Goal: Task Accomplishment & Management: Complete application form

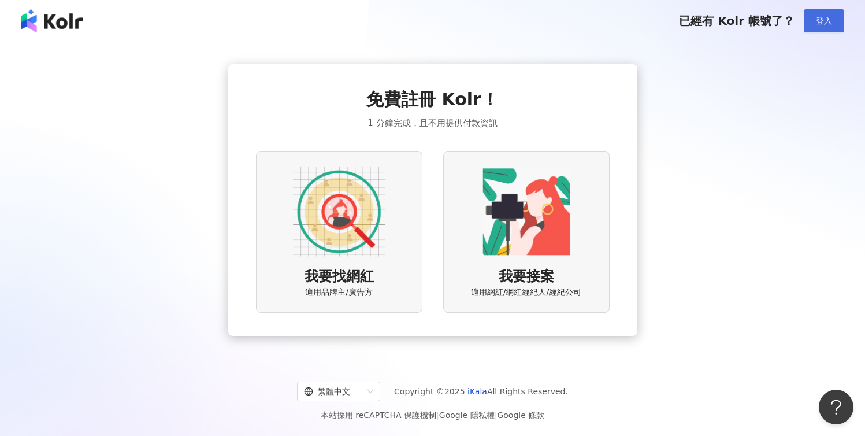
click at [817, 25] on button "登入" at bounding box center [824, 20] width 40 height 23
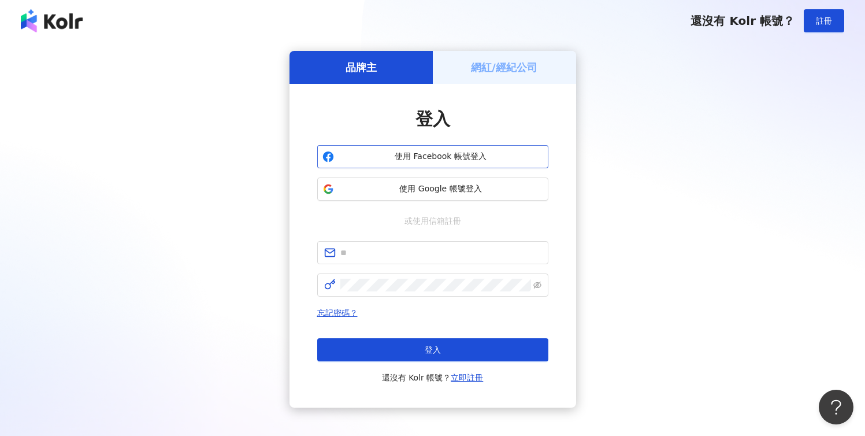
click at [472, 161] on span "使用 Facebook 帳號登入" at bounding box center [441, 157] width 205 height 12
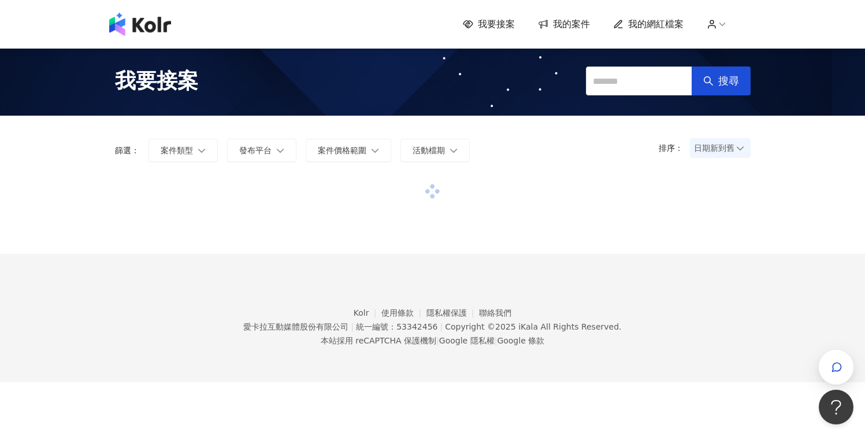
click at [716, 27] on icon at bounding box center [712, 24] width 10 height 10
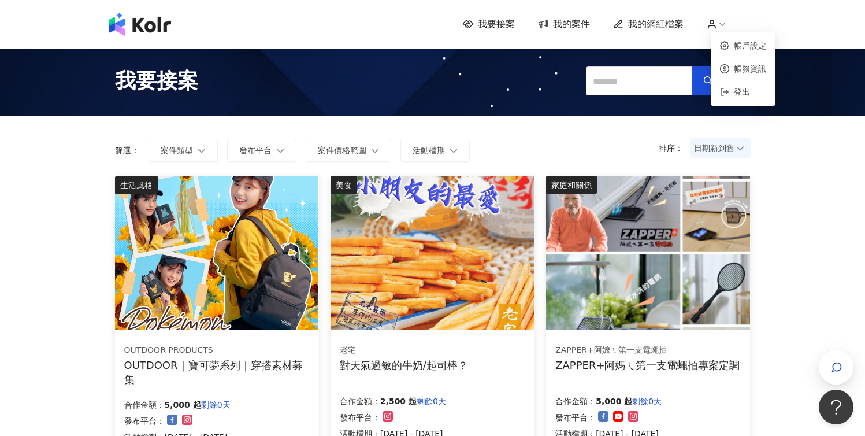
click at [716, 27] on icon at bounding box center [712, 24] width 10 height 10
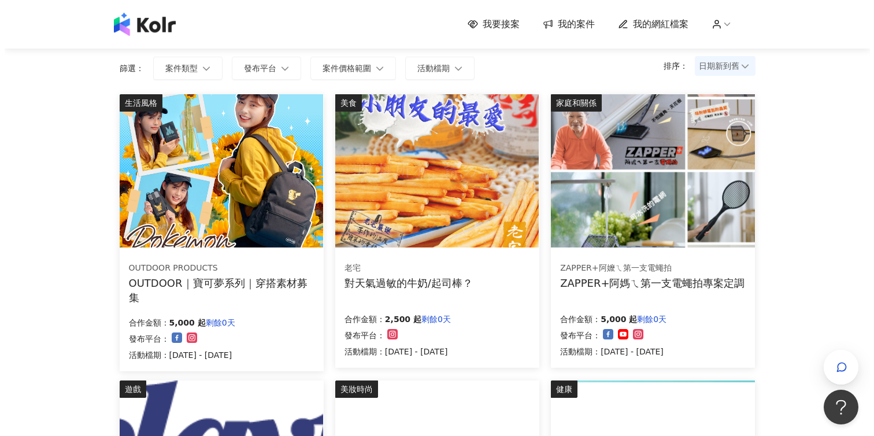
scroll to position [83, 0]
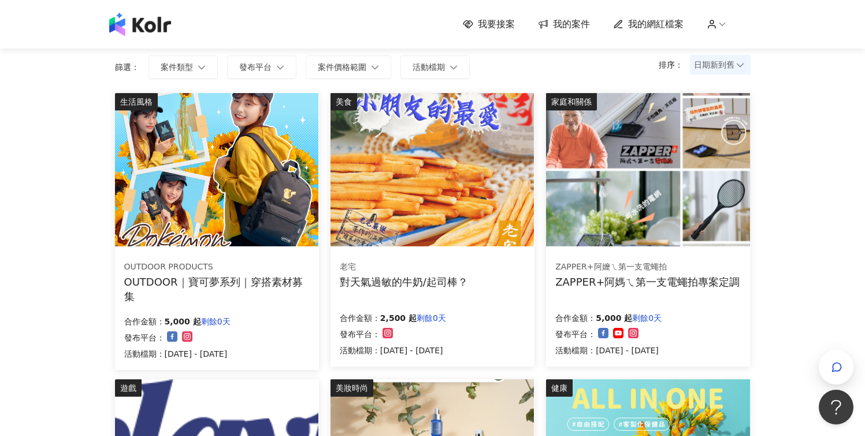
click at [203, 295] on div "OUTDOOR PRODUCTS OUTDOOR｜寶可夢系列｜穿搭素材募集 合作金額： 5,000 起 剩餘0天 發布平台： 活動檔期：[DATE] - [D…" at bounding box center [217, 310] width 204 height 119
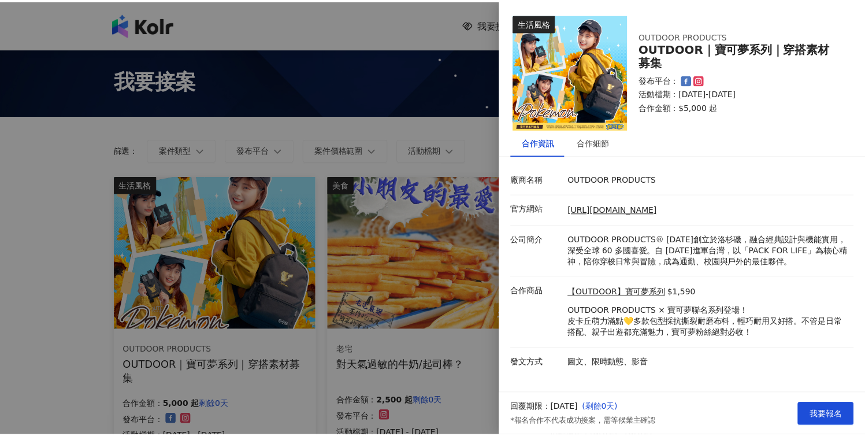
scroll to position [0, 0]
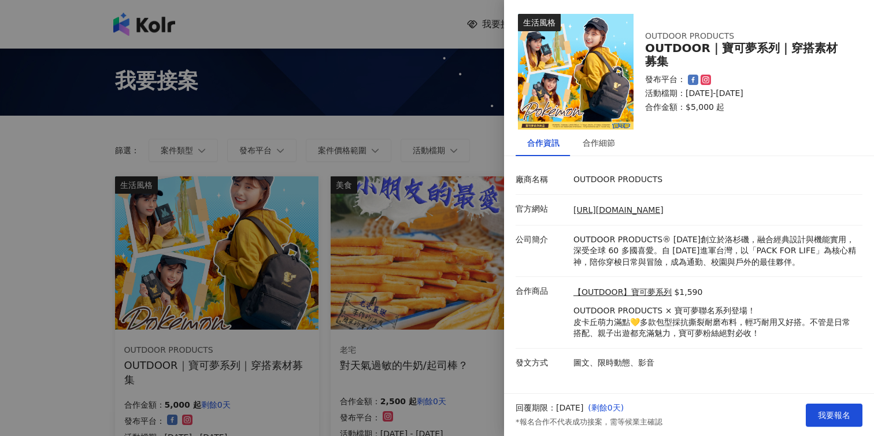
click at [605, 57] on img at bounding box center [576, 72] width 116 height 116
click at [822, 418] on span "我要報名" at bounding box center [834, 414] width 32 height 9
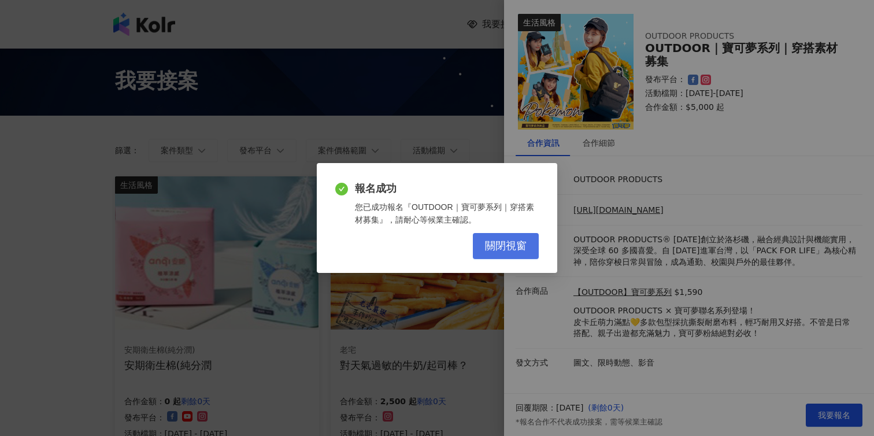
click at [514, 250] on span "關閉視窗" at bounding box center [506, 246] width 42 height 13
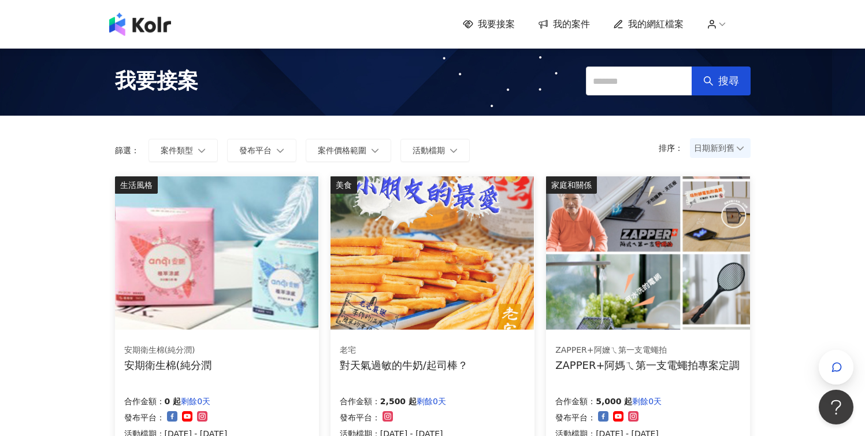
click at [578, 22] on span "我的案件" at bounding box center [571, 24] width 37 height 13
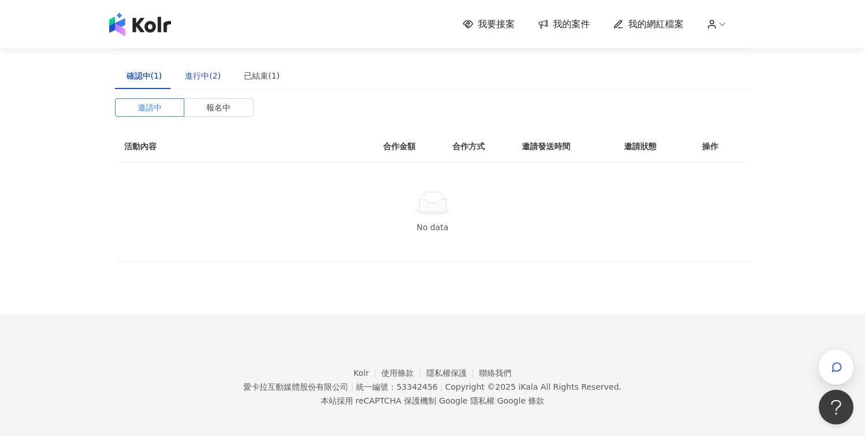
click at [192, 75] on div "進行中(2)" at bounding box center [203, 75] width 36 height 13
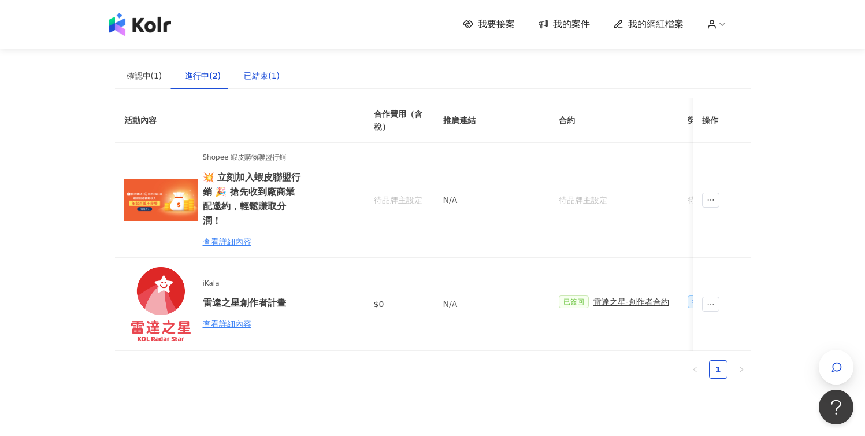
click at [254, 73] on div "已結束(1)" at bounding box center [262, 75] width 36 height 13
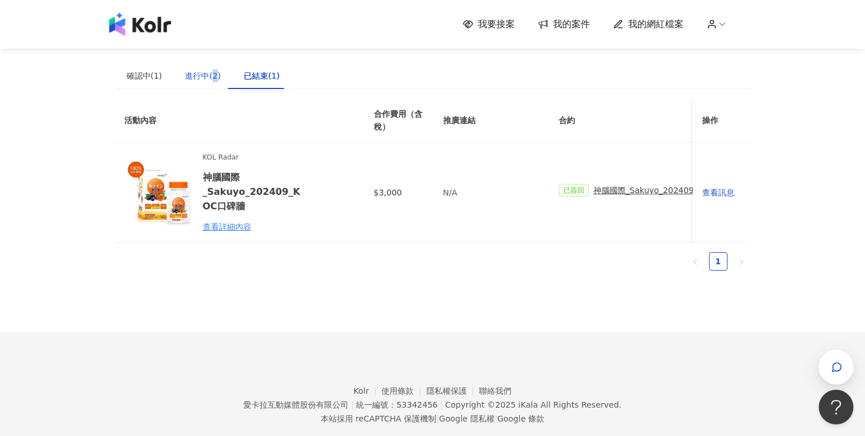
click at [211, 73] on div "進行中(2)" at bounding box center [203, 75] width 36 height 13
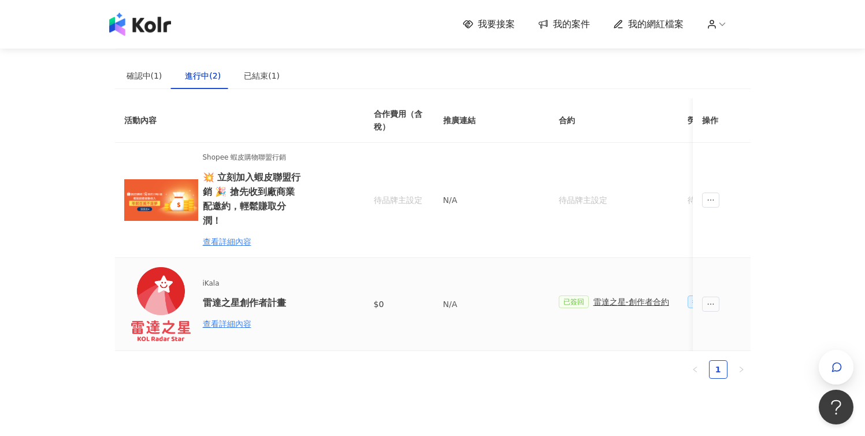
click at [413, 302] on td "$0" at bounding box center [399, 304] width 69 height 93
click at [254, 76] on div "已結束(1)" at bounding box center [262, 75] width 36 height 13
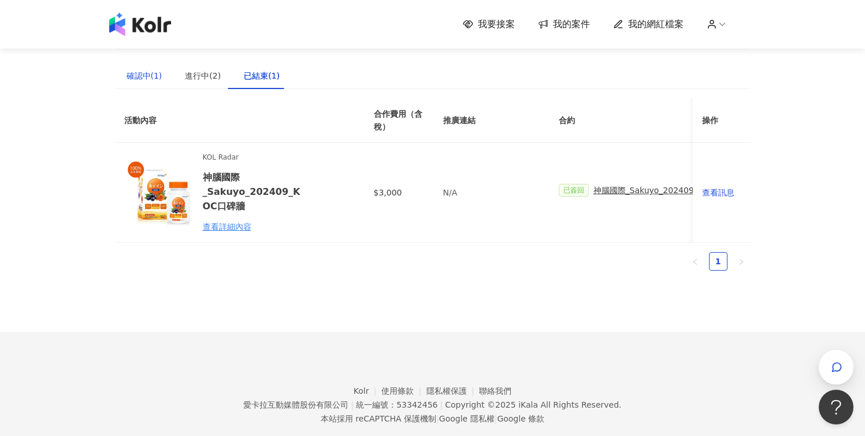
click at [154, 81] on div "確認中(1)" at bounding box center [145, 75] width 36 height 13
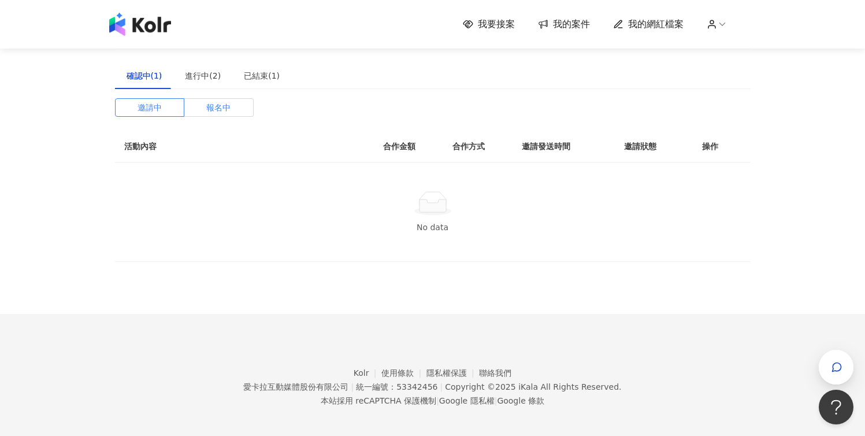
click at [205, 111] on label "報名中" at bounding box center [218, 107] width 69 height 18
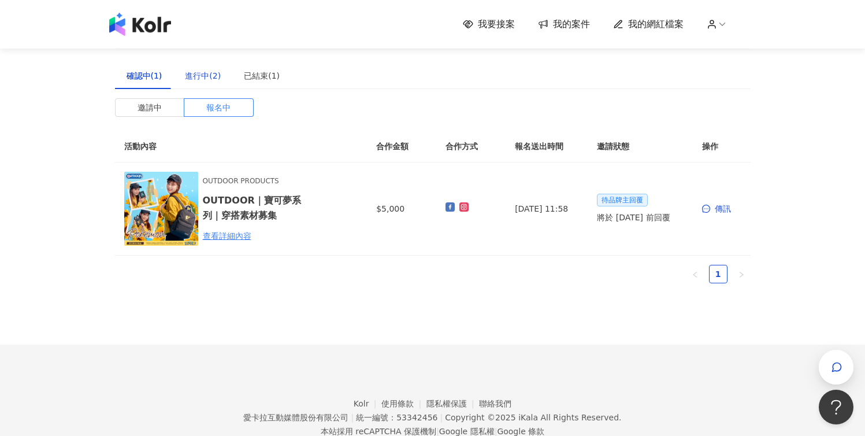
click at [197, 79] on div "進行中(2)" at bounding box center [203, 75] width 36 height 13
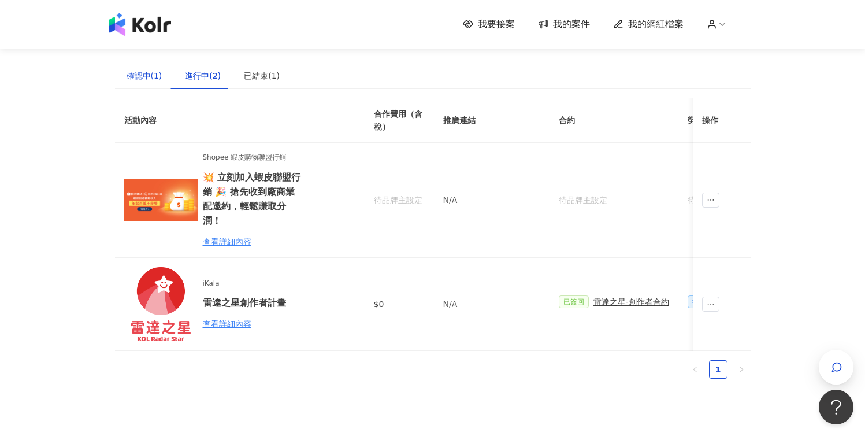
click at [136, 73] on div "確認中(1)" at bounding box center [145, 75] width 36 height 13
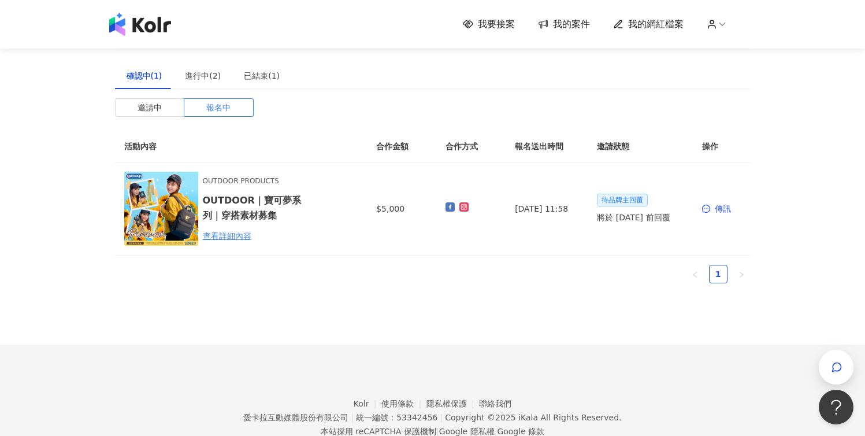
click at [149, 32] on img at bounding box center [140, 24] width 62 height 23
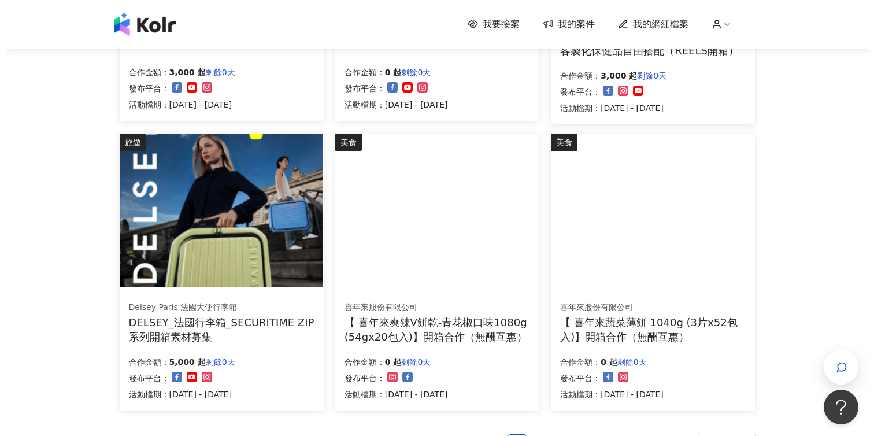
scroll to position [616, 0]
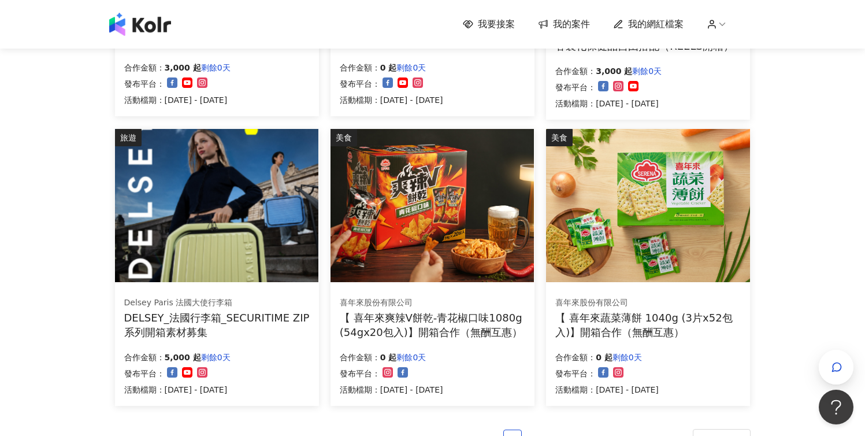
click at [204, 323] on div "DELSEY_法國行李箱_SECURITIME ZIP系列開箱素材募集" at bounding box center [217, 324] width 186 height 29
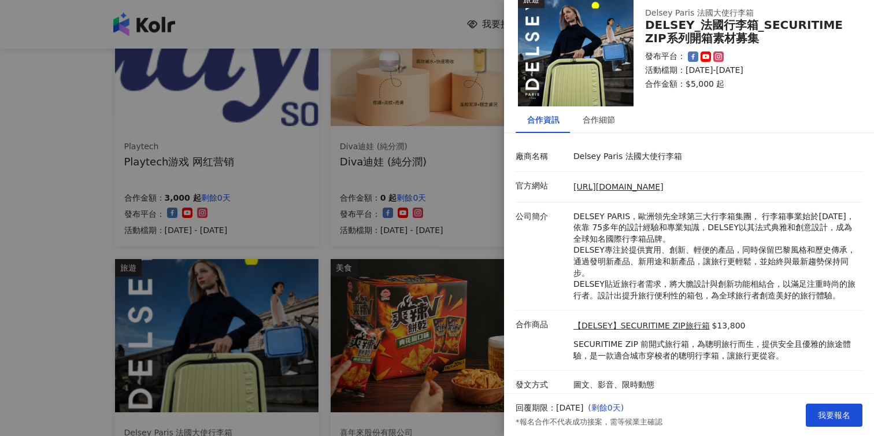
scroll to position [493, 0]
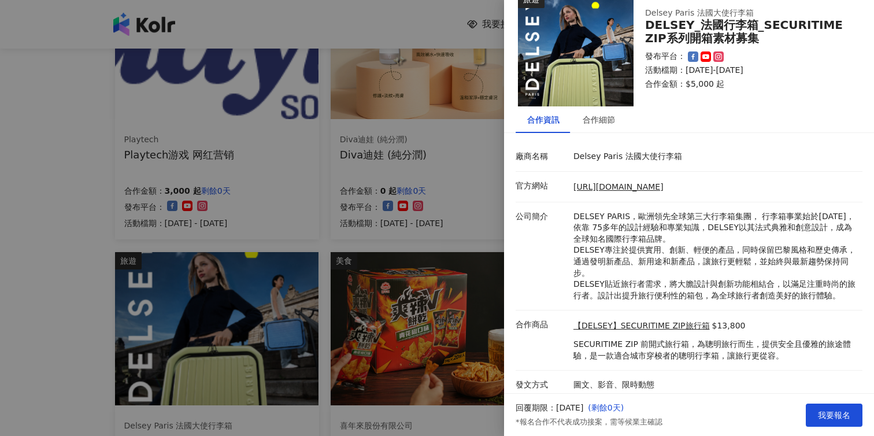
click at [602, 77] on img at bounding box center [576, 49] width 116 height 116
click at [286, 292] on div at bounding box center [437, 218] width 874 height 436
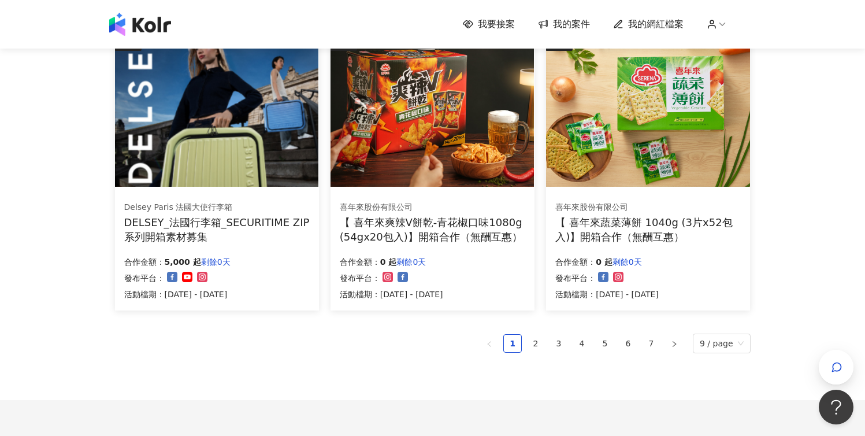
scroll to position [712, 0]
click at [544, 342] on link "2" at bounding box center [535, 342] width 17 height 17
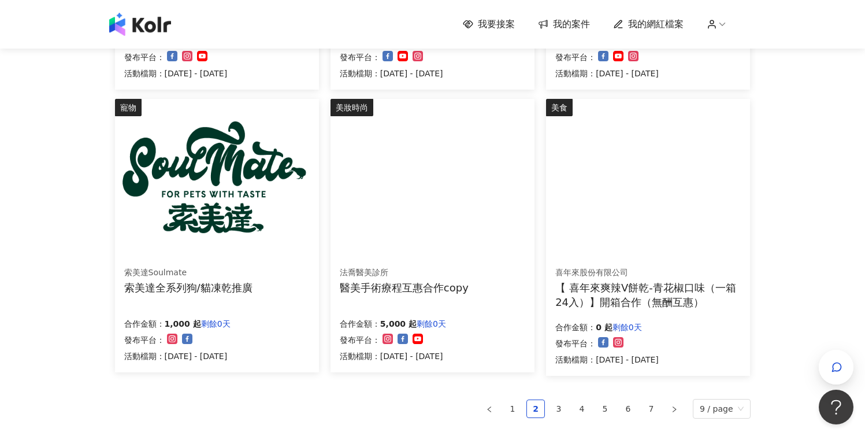
scroll to position [652, 0]
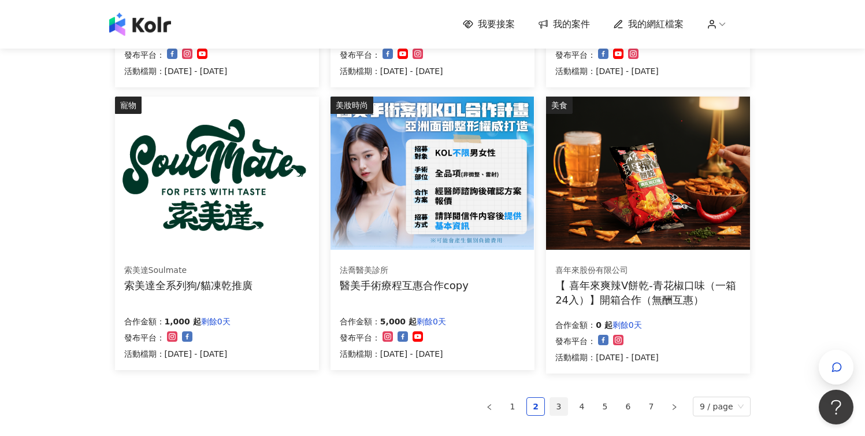
click at [555, 401] on link "3" at bounding box center [558, 406] width 17 height 17
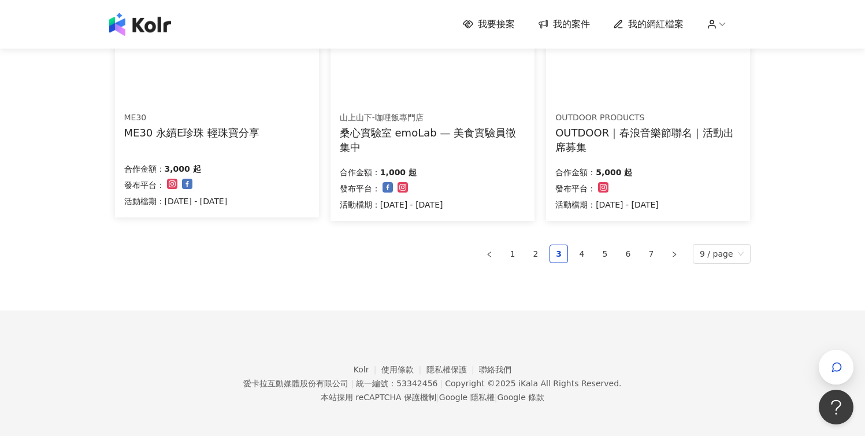
scroll to position [804, 0]
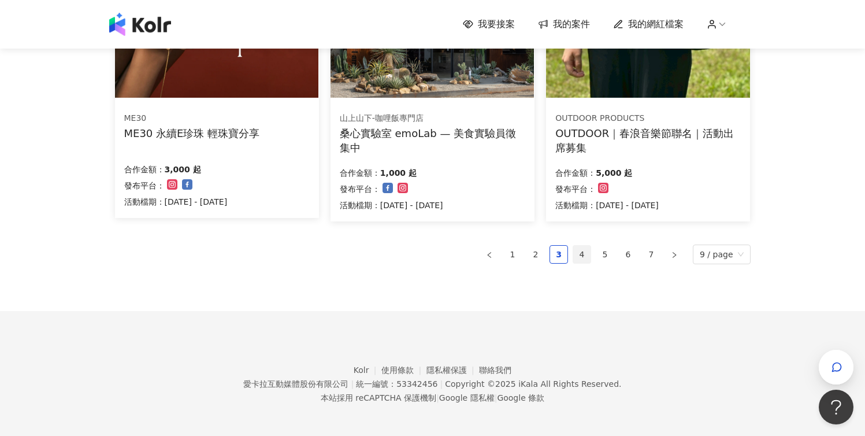
click at [587, 253] on link "4" at bounding box center [581, 254] width 17 height 17
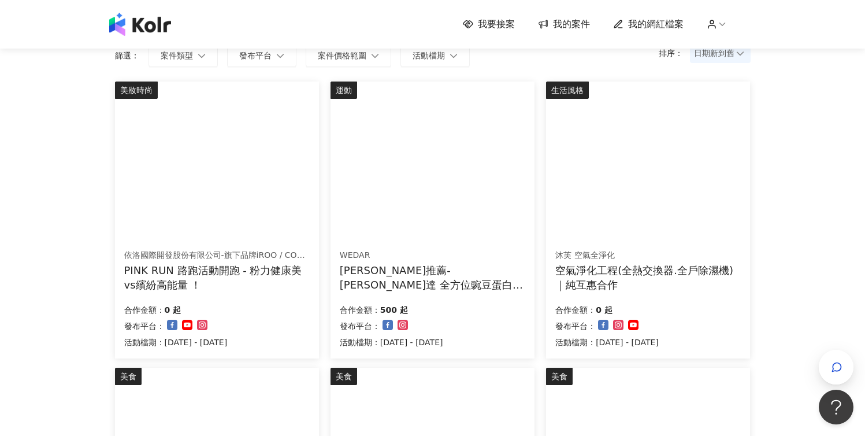
scroll to position [98, 0]
